Goal: Use online tool/utility: Utilize a website feature to perform a specific function

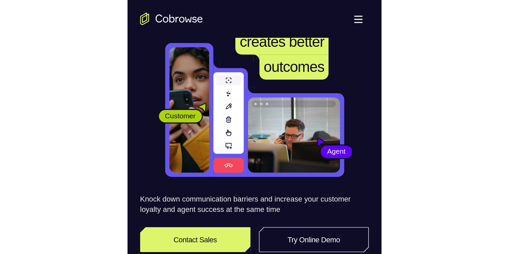
scroll to position [33, 0]
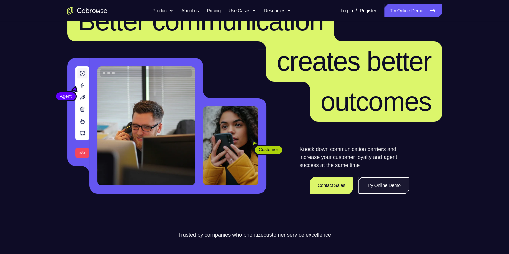
click at [162, 162] on link "Try Online Demo" at bounding box center [384, 186] width 50 height 16
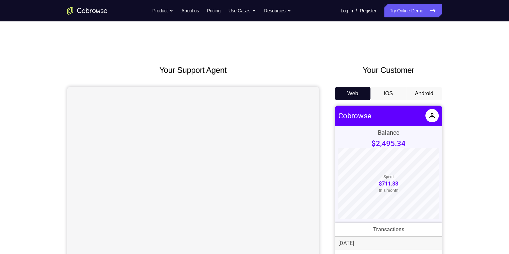
click at [428, 97] on button "Android" at bounding box center [424, 93] width 36 height 13
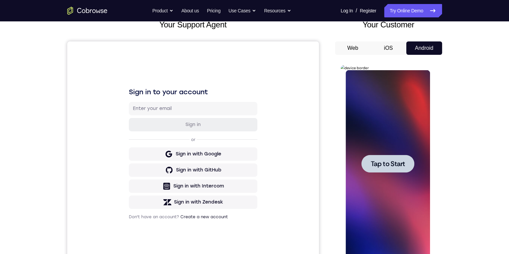
scroll to position [67, 0]
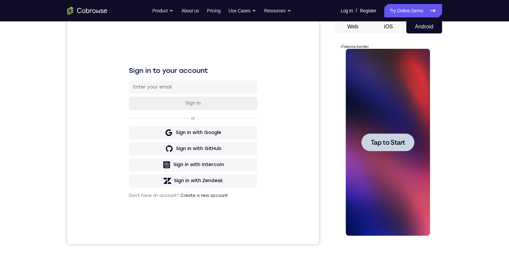
click at [388, 142] on span "Tap to Start" at bounding box center [388, 142] width 34 height 7
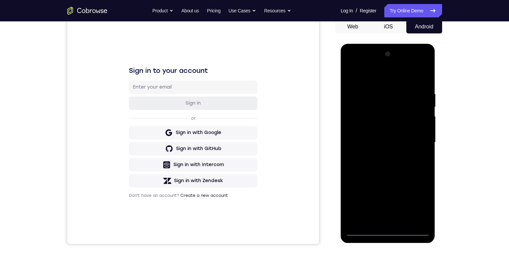
click at [387, 230] on div at bounding box center [388, 142] width 84 height 187
drag, startPoint x: 378, startPoint y: 163, endPoint x: 375, endPoint y: 47, distance: 116.2
click at [371, 44] on html "Online web based iOS Simulators and Android Emulators. Run iPhone, iPad, Mobile…" at bounding box center [388, 144] width 95 height 201
drag, startPoint x: 385, startPoint y: 193, endPoint x: 364, endPoint y: 68, distance: 126.4
click at [359, 82] on div at bounding box center [388, 142] width 84 height 187
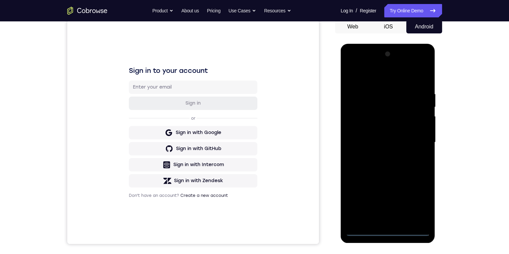
click at [359, 132] on div at bounding box center [388, 142] width 84 height 187
click at [380, 147] on div at bounding box center [388, 142] width 84 height 187
drag, startPoint x: 376, startPoint y: 217, endPoint x: 376, endPoint y: 214, distance: 3.4
click at [376, 217] on div at bounding box center [388, 142] width 84 height 187
click at [383, 115] on div at bounding box center [388, 142] width 84 height 187
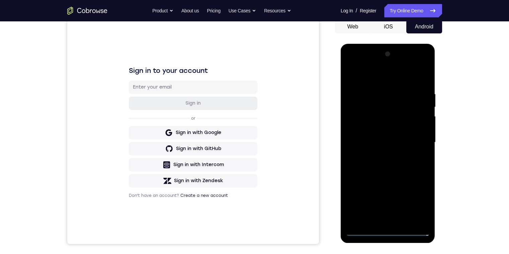
click at [386, 97] on div at bounding box center [388, 142] width 84 height 187
click at [387, 116] on div at bounding box center [388, 142] width 84 height 187
click at [412, 216] on div at bounding box center [388, 142] width 84 height 187
click at [418, 214] on div at bounding box center [388, 142] width 84 height 187
click at [416, 217] on div at bounding box center [388, 142] width 84 height 187
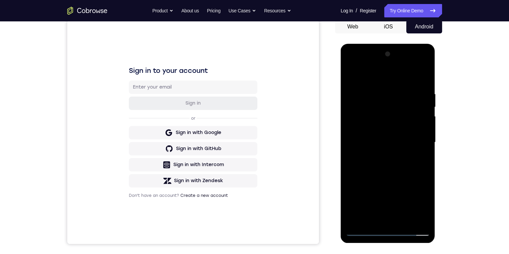
click at [424, 219] on div at bounding box center [388, 142] width 84 height 187
click at [382, 218] on div at bounding box center [388, 142] width 84 height 187
click at [422, 137] on div at bounding box center [388, 142] width 84 height 187
click at [380, 102] on div at bounding box center [388, 142] width 84 height 187
click at [422, 61] on div at bounding box center [388, 142] width 84 height 187
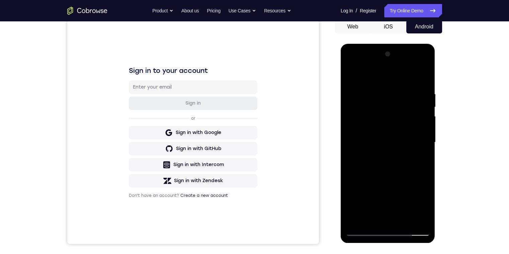
click at [381, 170] on div at bounding box center [388, 142] width 84 height 187
click at [363, 206] on div at bounding box center [388, 142] width 84 height 187
click at [416, 65] on div at bounding box center [388, 142] width 84 height 187
click at [348, 63] on div at bounding box center [388, 142] width 84 height 187
click at [388, 230] on div at bounding box center [388, 142] width 84 height 187
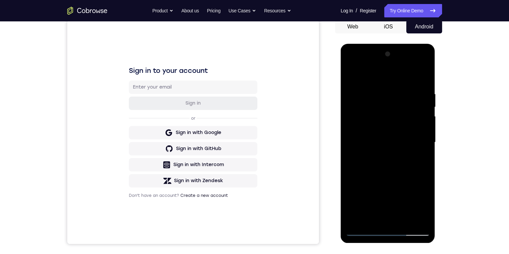
drag, startPoint x: 388, startPoint y: 149, endPoint x: 400, endPoint y: 76, distance: 73.9
click at [400, 55] on div at bounding box center [388, 142] width 84 height 187
click at [398, 82] on div at bounding box center [388, 142] width 84 height 187
click at [386, 71] on div at bounding box center [388, 142] width 84 height 187
click at [395, 199] on div at bounding box center [388, 142] width 84 height 187
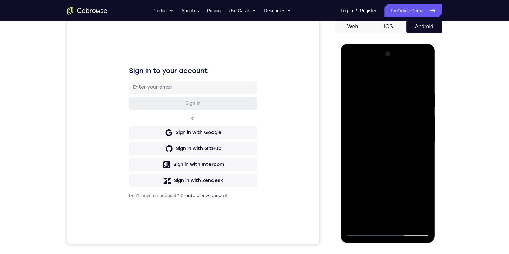
click at [420, 216] on div at bounding box center [388, 142] width 84 height 187
click at [415, 141] on div at bounding box center [388, 142] width 84 height 187
click at [395, 156] on div at bounding box center [388, 142] width 84 height 187
click at [383, 132] on div at bounding box center [388, 142] width 84 height 187
click at [398, 158] on div at bounding box center [388, 142] width 84 height 187
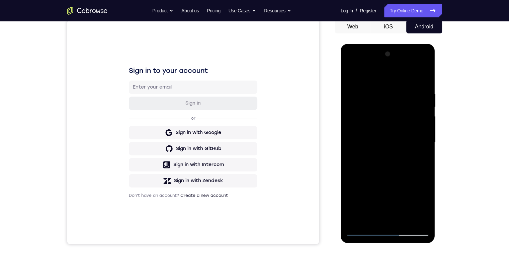
click at [362, 131] on div at bounding box center [388, 142] width 84 height 187
click at [388, 201] on div at bounding box center [388, 142] width 84 height 187
drag, startPoint x: 399, startPoint y: 176, endPoint x: 400, endPoint y: 115, distance: 61.6
click at [400, 115] on div at bounding box center [388, 142] width 84 height 187
drag, startPoint x: 415, startPoint y: 212, endPoint x: 417, endPoint y: 106, distance: 105.8
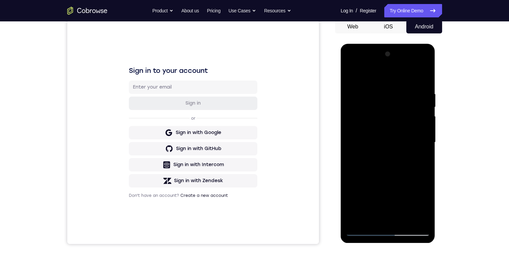
click at [416, 106] on div at bounding box center [388, 142] width 84 height 187
click at [423, 75] on div at bounding box center [388, 142] width 84 height 187
click at [372, 168] on div at bounding box center [388, 142] width 84 height 187
drag, startPoint x: 381, startPoint y: 146, endPoint x: 384, endPoint y: 111, distance: 35.3
click at [381, 114] on div at bounding box center [388, 142] width 84 height 187
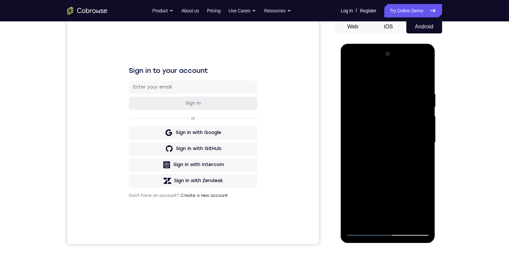
drag, startPoint x: 384, startPoint y: 111, endPoint x: 380, endPoint y: 179, distance: 68.4
click at [379, 178] on div at bounding box center [388, 142] width 84 height 187
drag, startPoint x: 390, startPoint y: 165, endPoint x: 396, endPoint y: 118, distance: 47.2
click at [397, 72] on div at bounding box center [388, 142] width 84 height 187
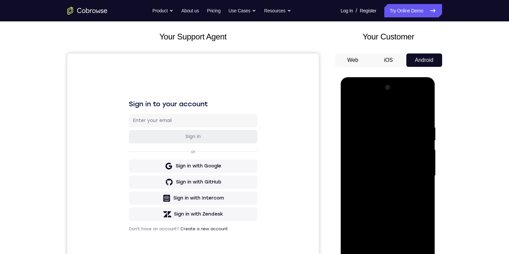
click at [388, 252] on div at bounding box center [388, 175] width 84 height 187
click at [386, 253] on div at bounding box center [388, 175] width 84 height 187
click at [388, 191] on div at bounding box center [388, 175] width 84 height 187
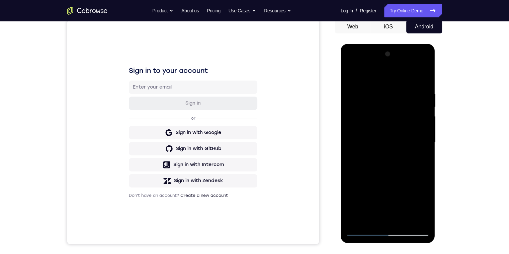
click at [395, 155] on div at bounding box center [388, 142] width 84 height 187
click at [385, 158] on div at bounding box center [388, 142] width 84 height 187
click at [387, 169] on div at bounding box center [388, 142] width 84 height 187
click at [387, 159] on div at bounding box center [388, 142] width 84 height 187
click at [423, 74] on div at bounding box center [388, 142] width 84 height 187
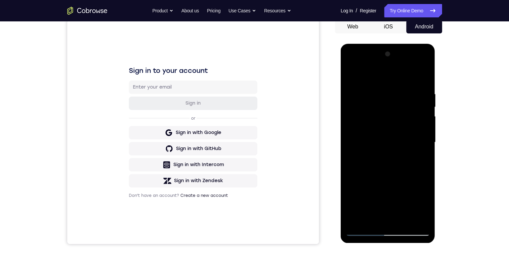
click at [413, 76] on div at bounding box center [388, 142] width 84 height 187
click at [357, 223] on div at bounding box center [388, 142] width 84 height 187
click at [371, 224] on div at bounding box center [388, 142] width 84 height 187
click at [378, 190] on div at bounding box center [388, 142] width 84 height 187
click at [375, 134] on div at bounding box center [388, 142] width 84 height 187
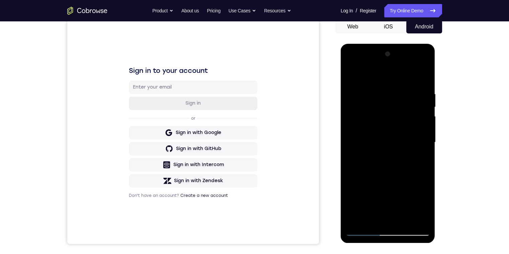
click at [374, 209] on div at bounding box center [388, 142] width 84 height 187
click at [391, 166] on div at bounding box center [388, 142] width 84 height 187
click at [412, 167] on div at bounding box center [388, 142] width 84 height 187
click at [367, 162] on div at bounding box center [388, 142] width 84 height 187
click at [407, 132] on div at bounding box center [388, 142] width 84 height 187
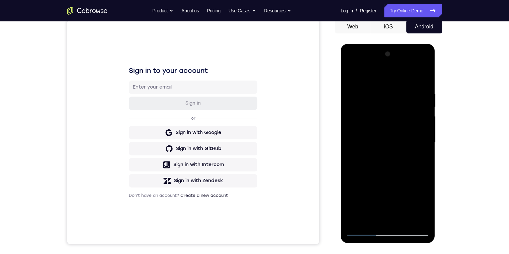
click at [384, 156] on div at bounding box center [388, 142] width 84 height 187
click at [381, 138] on div at bounding box center [388, 142] width 84 height 187
drag, startPoint x: 400, startPoint y: 189, endPoint x: 402, endPoint y: 174, distance: 14.9
click at [402, 169] on div at bounding box center [388, 142] width 84 height 187
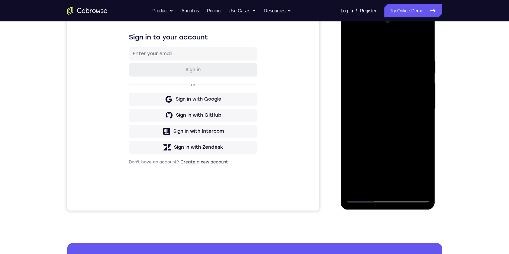
click at [387, 103] on div at bounding box center [388, 108] width 84 height 187
click at [387, 133] on div at bounding box center [388, 108] width 84 height 187
click at [389, 136] on div at bounding box center [388, 108] width 84 height 187
click at [388, 101] on div at bounding box center [388, 108] width 84 height 187
click at [373, 123] on div at bounding box center [388, 108] width 84 height 187
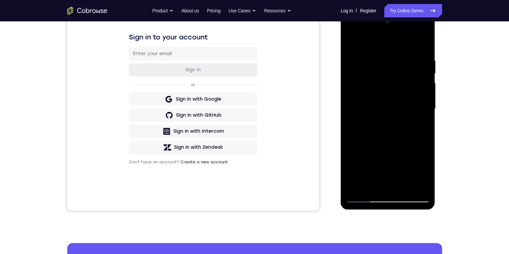
click at [382, 110] on div at bounding box center [388, 108] width 84 height 187
click at [367, 133] on div at bounding box center [388, 108] width 84 height 187
click at [375, 130] on div at bounding box center [388, 108] width 84 height 187
click at [399, 185] on div at bounding box center [388, 108] width 84 height 187
click at [349, 28] on div at bounding box center [388, 108] width 84 height 187
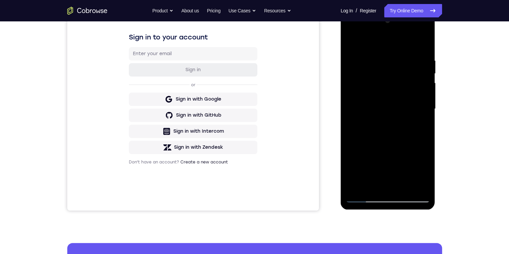
click at [364, 88] on div at bounding box center [388, 108] width 84 height 187
click at [358, 89] on div at bounding box center [388, 108] width 84 height 187
drag, startPoint x: 395, startPoint y: 160, endPoint x: 394, endPoint y: 82, distance: 78.3
click at [393, 82] on div at bounding box center [388, 108] width 84 height 187
click at [379, 185] on div at bounding box center [388, 108] width 84 height 187
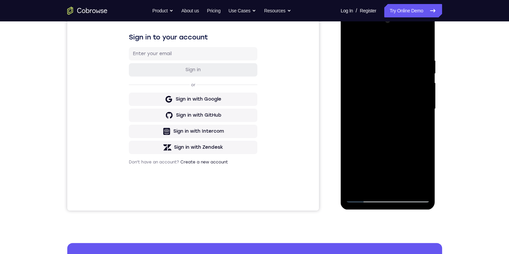
click at [383, 119] on div at bounding box center [388, 108] width 84 height 187
click at [391, 121] on div at bounding box center [388, 108] width 84 height 187
click at [420, 184] on div at bounding box center [388, 108] width 84 height 187
click at [395, 144] on div at bounding box center [388, 108] width 84 height 187
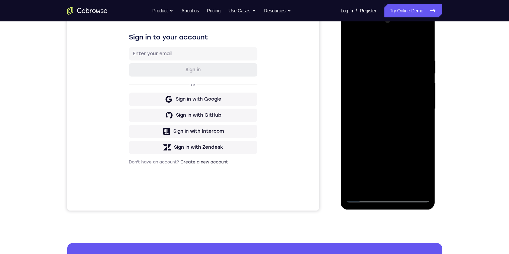
click at [383, 153] on div at bounding box center [388, 108] width 84 height 187
click at [385, 142] on div at bounding box center [388, 108] width 84 height 187
click at [376, 75] on div at bounding box center [388, 108] width 84 height 187
click at [404, 95] on div at bounding box center [388, 108] width 84 height 187
click at [386, 131] on div at bounding box center [388, 108] width 84 height 187
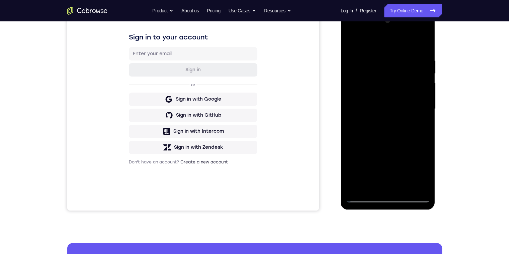
click at [380, 187] on div at bounding box center [388, 108] width 84 height 187
click at [379, 87] on div at bounding box center [388, 108] width 84 height 187
click at [416, 99] on div at bounding box center [388, 108] width 84 height 187
click at [367, 91] on div at bounding box center [388, 108] width 84 height 187
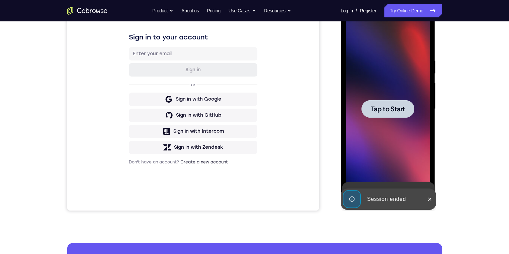
click at [376, 102] on div at bounding box center [388, 109] width 53 height 18
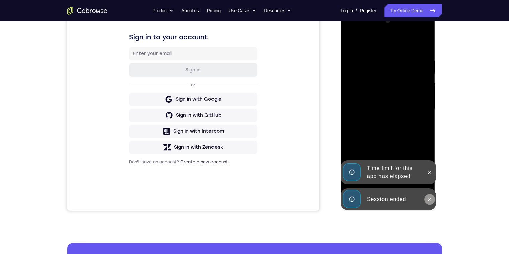
click at [426, 196] on button at bounding box center [429, 199] width 11 height 11
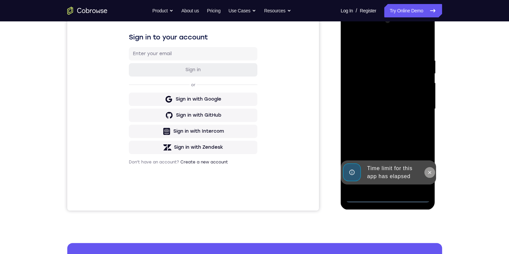
click at [428, 170] on icon at bounding box center [429, 172] width 5 height 5
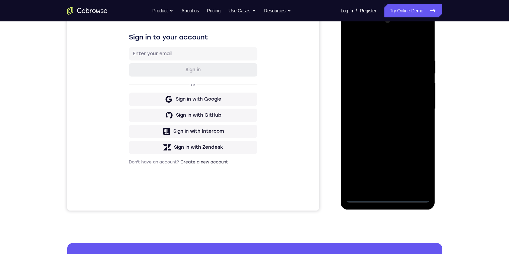
click at [389, 194] on div at bounding box center [388, 108] width 84 height 187
click at [388, 195] on div at bounding box center [388, 108] width 84 height 187
click at [388, 198] on div at bounding box center [388, 108] width 84 height 187
click at [388, 197] on div at bounding box center [388, 108] width 84 height 187
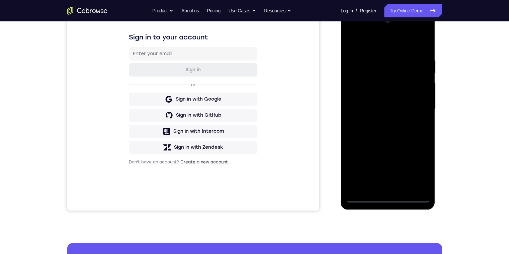
click at [412, 170] on div at bounding box center [388, 108] width 84 height 187
click at [392, 31] on div at bounding box center [388, 108] width 84 height 187
click at [387, 42] on div at bounding box center [388, 108] width 84 height 187
click at [416, 109] on div at bounding box center [388, 108] width 84 height 187
click at [382, 187] on div at bounding box center [388, 108] width 84 height 187
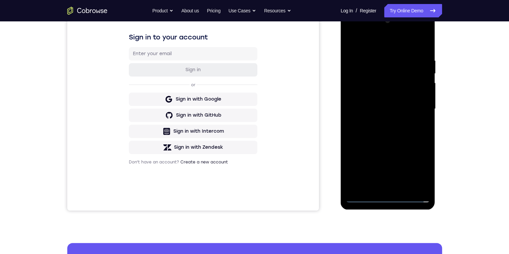
click at [382, 143] on div at bounding box center [388, 108] width 84 height 187
click at [377, 73] on div at bounding box center [388, 108] width 84 height 187
click at [385, 77] on div at bounding box center [388, 108] width 84 height 187
click at [365, 76] on div at bounding box center [388, 108] width 84 height 187
click at [375, 90] on div at bounding box center [388, 108] width 84 height 187
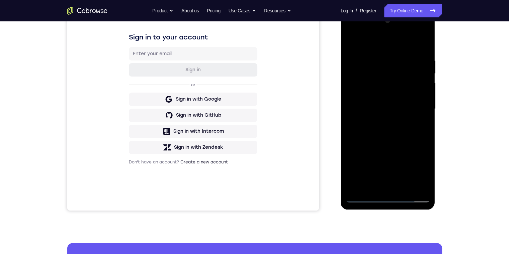
click at [379, 128] on div at bounding box center [388, 108] width 84 height 187
click at [375, 187] on div at bounding box center [388, 108] width 84 height 187
click at [372, 91] on div at bounding box center [388, 108] width 84 height 187
click at [382, 104] on div at bounding box center [388, 108] width 84 height 187
click at [416, 42] on div at bounding box center [388, 108] width 84 height 187
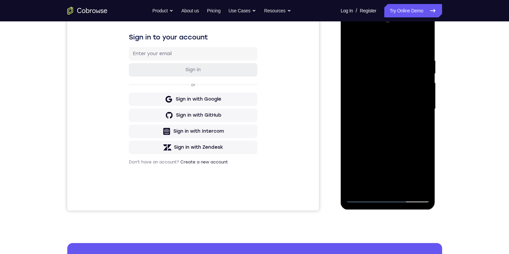
click at [397, 147] on div at bounding box center [388, 108] width 84 height 187
drag, startPoint x: 396, startPoint y: 157, endPoint x: 390, endPoint y: 95, distance: 62.6
click at [388, 95] on div at bounding box center [388, 108] width 84 height 187
click at [385, 106] on div at bounding box center [388, 108] width 84 height 187
click at [385, 113] on div at bounding box center [388, 108] width 84 height 187
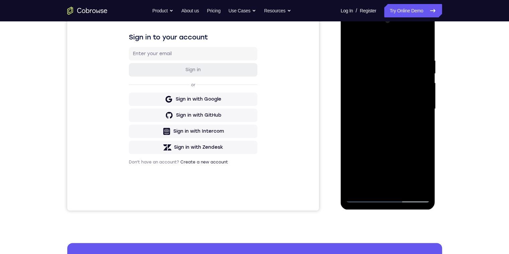
click at [388, 114] on div at bounding box center [388, 108] width 84 height 187
click at [381, 74] on div at bounding box center [388, 108] width 84 height 187
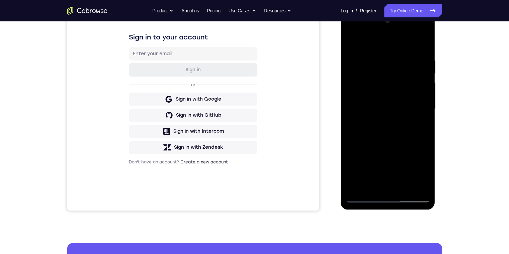
click at [376, 189] on div at bounding box center [388, 108] width 84 height 187
click at [386, 197] on div at bounding box center [388, 108] width 84 height 187
drag, startPoint x: 376, startPoint y: 131, endPoint x: 383, endPoint y: 60, distance: 72.1
click at [380, 67] on div at bounding box center [388, 108] width 84 height 187
drag, startPoint x: 351, startPoint y: 101, endPoint x: 356, endPoint y: 101, distance: 5.1
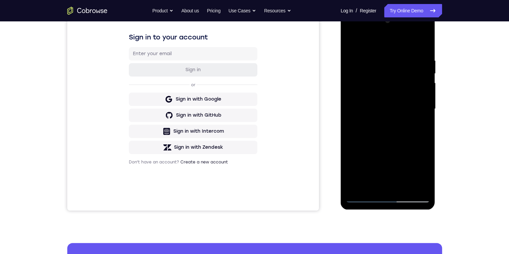
click at [351, 101] on div at bounding box center [388, 108] width 84 height 187
click at [357, 99] on div at bounding box center [388, 108] width 84 height 187
click at [379, 111] on div at bounding box center [388, 108] width 84 height 187
click at [387, 188] on div at bounding box center [388, 108] width 84 height 187
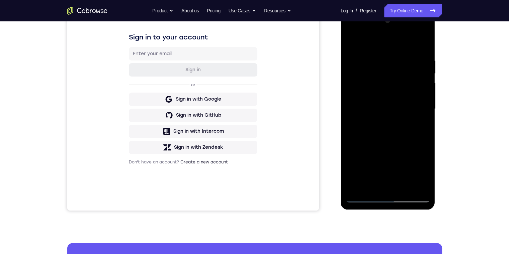
click at [378, 87] on div at bounding box center [388, 108] width 84 height 187
click at [379, 67] on div at bounding box center [388, 108] width 84 height 187
click at [377, 85] on div at bounding box center [388, 108] width 84 height 187
click at [415, 122] on div at bounding box center [388, 108] width 84 height 187
click at [360, 183] on div at bounding box center [388, 108] width 84 height 187
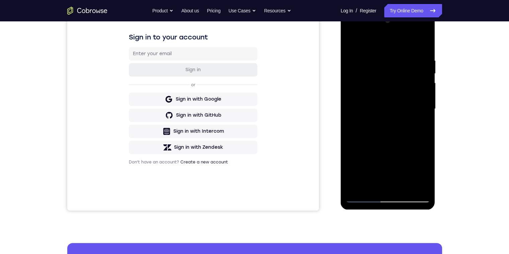
click at [389, 126] on div at bounding box center [388, 108] width 84 height 187
click at [390, 195] on div at bounding box center [388, 108] width 84 height 187
click at [388, 197] on div at bounding box center [388, 108] width 84 height 187
click at [388, 198] on div at bounding box center [388, 108] width 84 height 187
drag, startPoint x: 405, startPoint y: 130, endPoint x: 409, endPoint y: 58, distance: 72.7
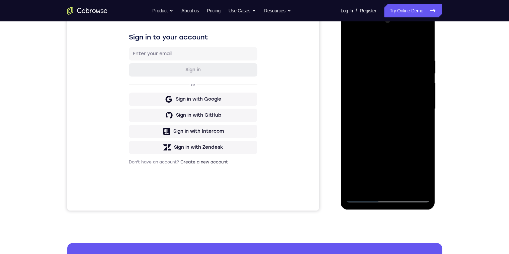
click at [408, 59] on div at bounding box center [388, 108] width 84 height 187
click at [394, 46] on div at bounding box center [388, 108] width 84 height 187
click at [351, 42] on div at bounding box center [388, 108] width 84 height 187
click at [394, 91] on div at bounding box center [388, 108] width 84 height 187
drag, startPoint x: 398, startPoint y: 158, endPoint x: 400, endPoint y: 111, distance: 46.9
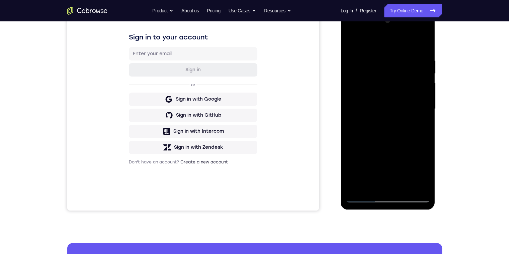
click at [400, 112] on div at bounding box center [388, 108] width 84 height 187
click at [389, 184] on div at bounding box center [388, 108] width 84 height 187
click at [396, 132] on div at bounding box center [388, 108] width 84 height 187
click at [421, 67] on div at bounding box center [388, 108] width 84 height 187
drag, startPoint x: 398, startPoint y: 151, endPoint x: 404, endPoint y: 99, distance: 52.3
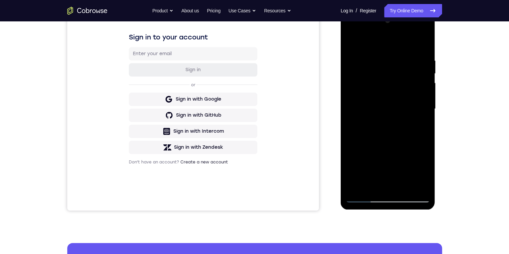
click at [402, 97] on div at bounding box center [388, 108] width 84 height 187
click at [384, 184] on div at bounding box center [388, 108] width 84 height 187
click at [376, 92] on div at bounding box center [388, 108] width 84 height 187
click at [390, 197] on div at bounding box center [388, 108] width 84 height 187
drag, startPoint x: 392, startPoint y: 142, endPoint x: 369, endPoint y: 22, distance: 122.3
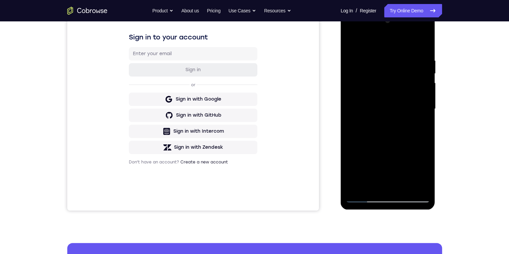
click at [367, 10] on html "Online web based iOS Simulators and Android Emulators. Run iPhone, iPad, Mobile…" at bounding box center [388, 110] width 95 height 201
click at [361, 99] on div at bounding box center [388, 108] width 84 height 187
click at [389, 82] on div at bounding box center [388, 108] width 84 height 187
click at [379, 64] on div at bounding box center [388, 108] width 84 height 187
click at [389, 199] on div at bounding box center [388, 108] width 84 height 187
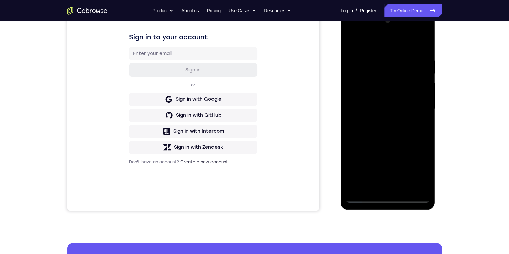
scroll to position [33, 0]
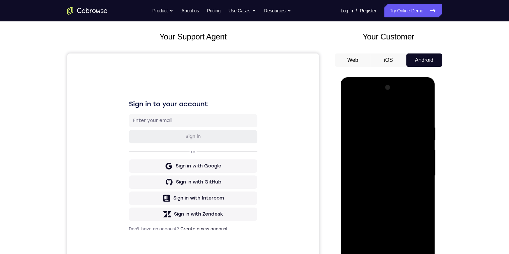
drag, startPoint x: 372, startPoint y: 160, endPoint x: 394, endPoint y: 126, distance: 39.9
click at [379, 130] on div at bounding box center [388, 175] width 84 height 187
click at [362, 173] on div at bounding box center [388, 175] width 84 height 187
